Goal: Find specific page/section: Find specific page/section

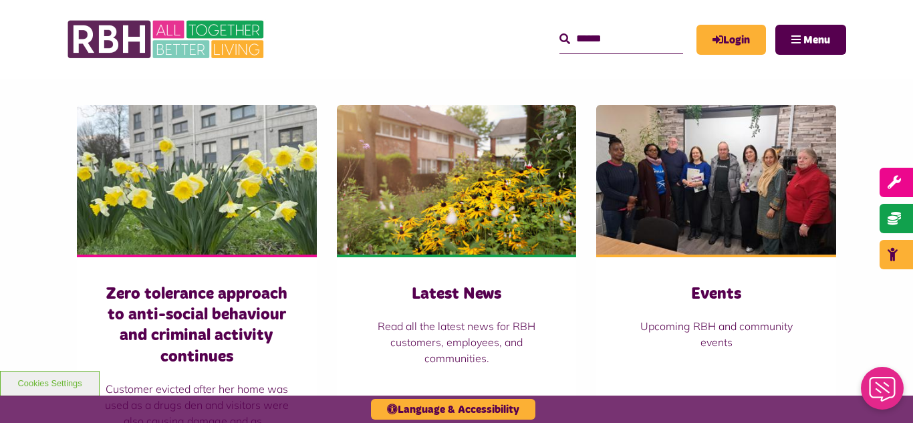
scroll to position [909, 0]
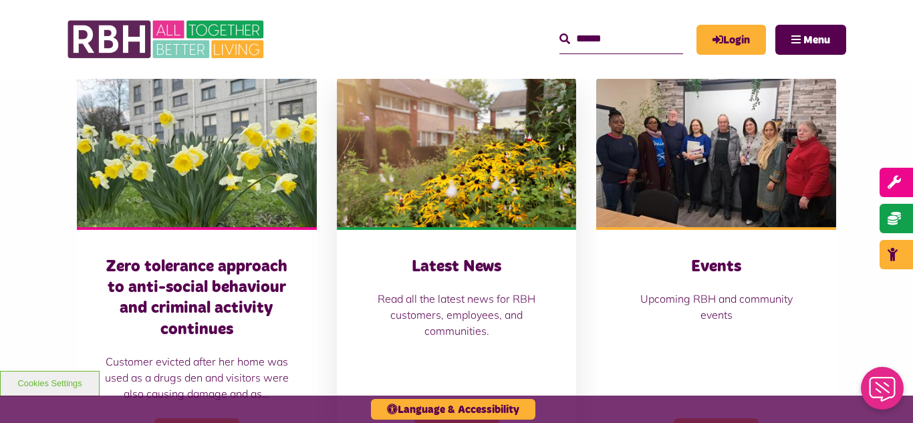
click at [459, 154] on img at bounding box center [457, 153] width 240 height 150
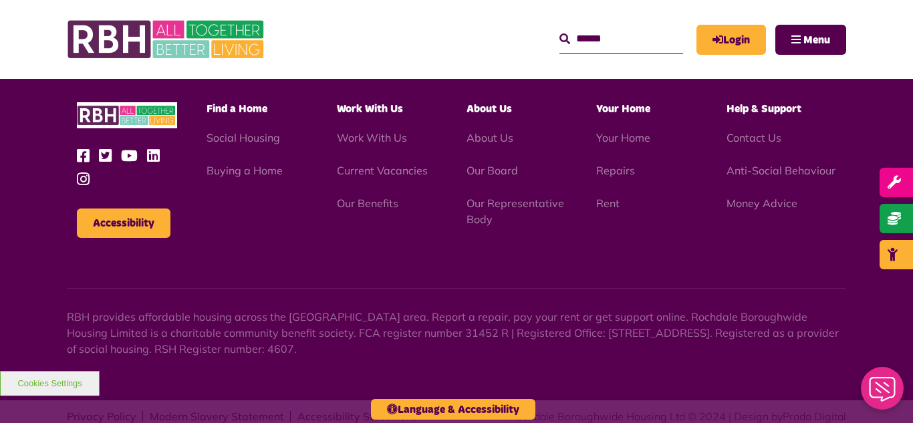
scroll to position [1455, 0]
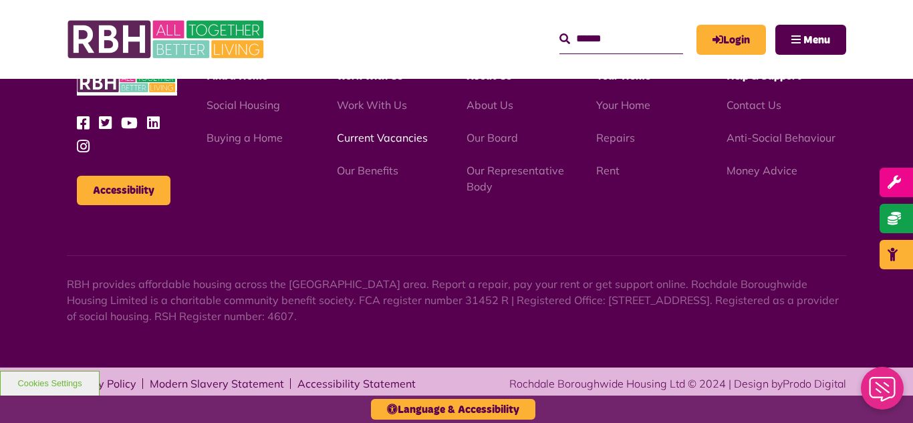
click at [384, 138] on link "Current Vacancies" at bounding box center [382, 137] width 91 height 13
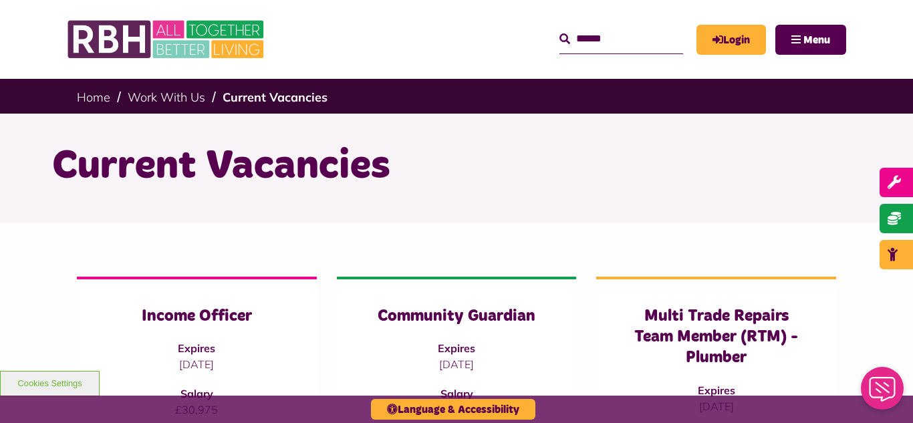
click at [1, 197] on div "Current Vacancies" at bounding box center [456, 169] width 913 height 110
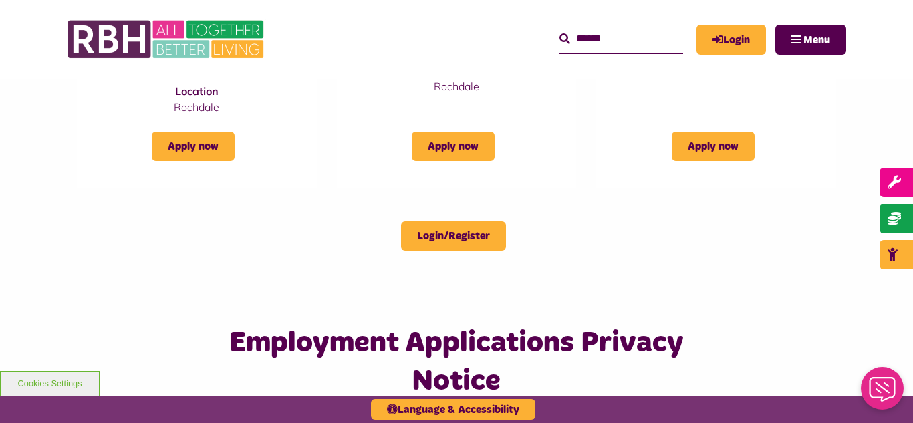
scroll to position [1123, 0]
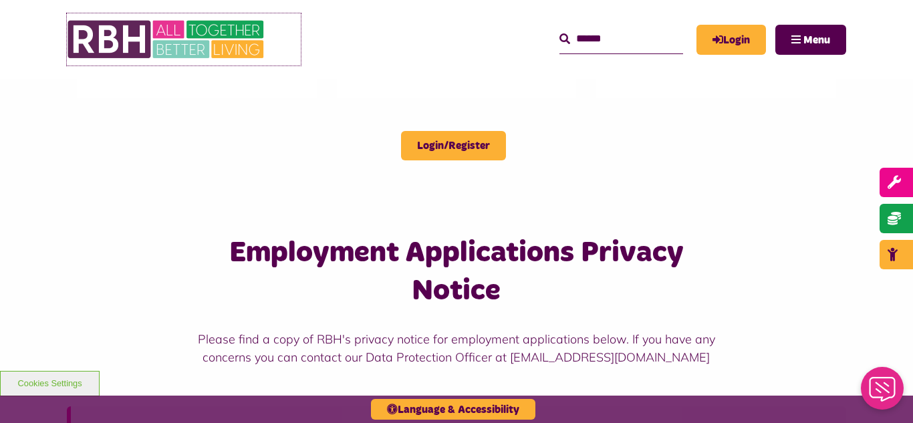
click at [126, 43] on img at bounding box center [167, 39] width 201 height 52
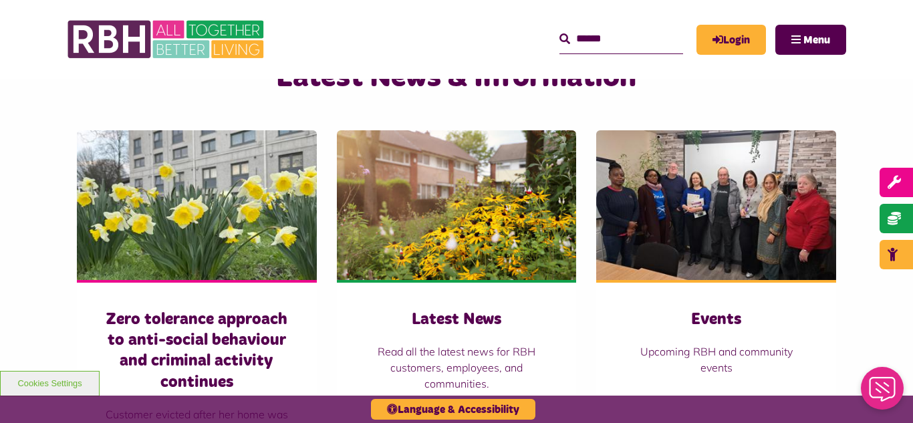
scroll to position [856, 0]
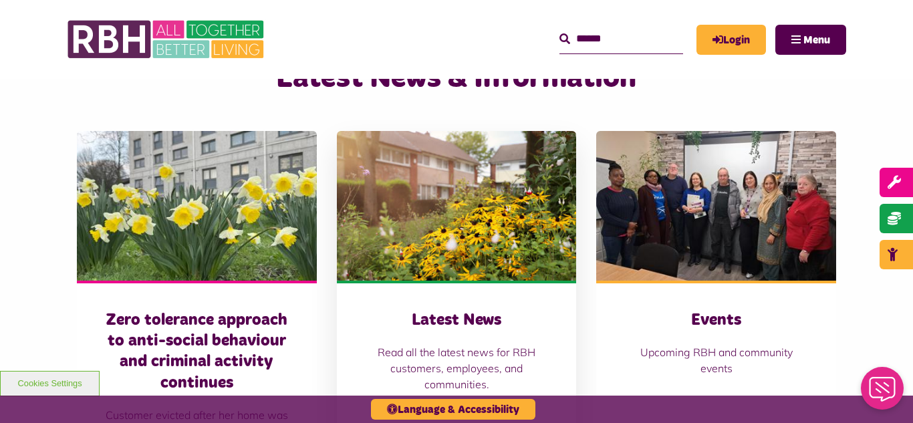
click at [444, 158] on img at bounding box center [457, 206] width 240 height 150
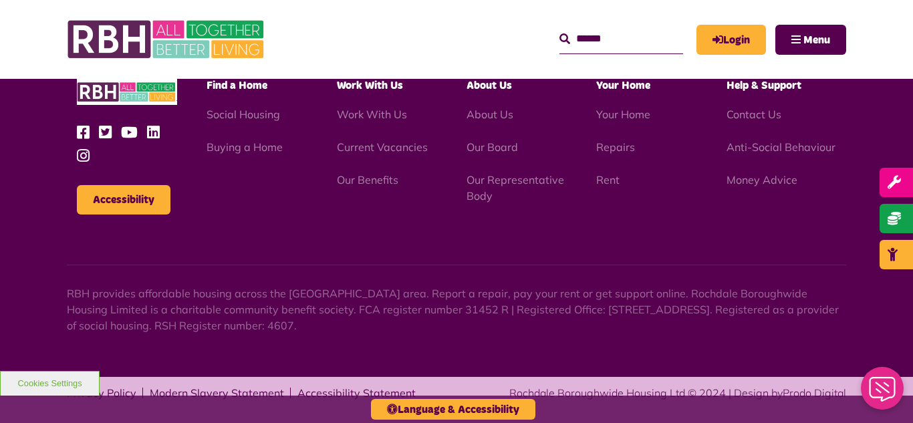
scroll to position [1455, 0]
